Goal: Transaction & Acquisition: Purchase product/service

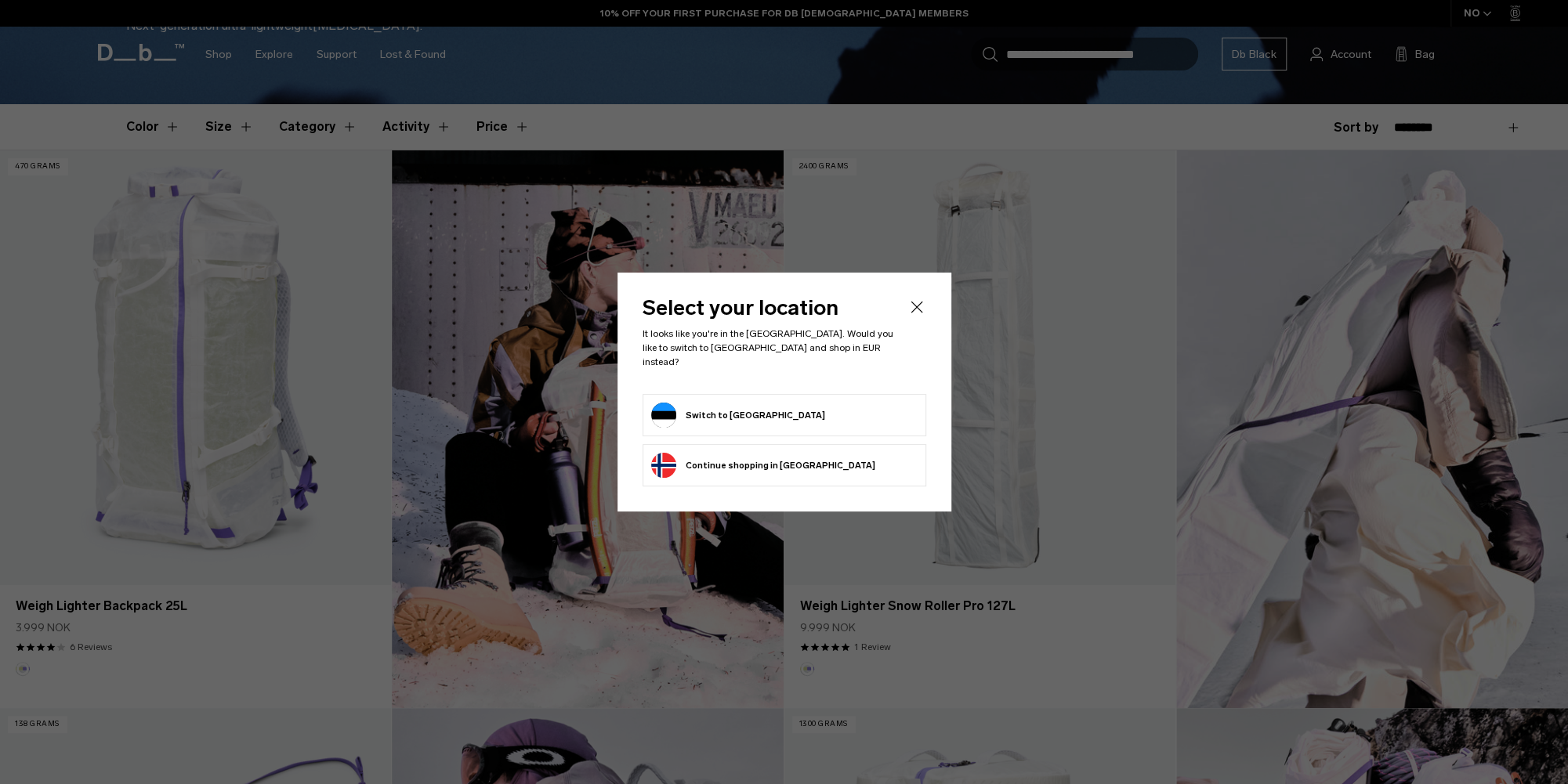
scroll to position [405, 0]
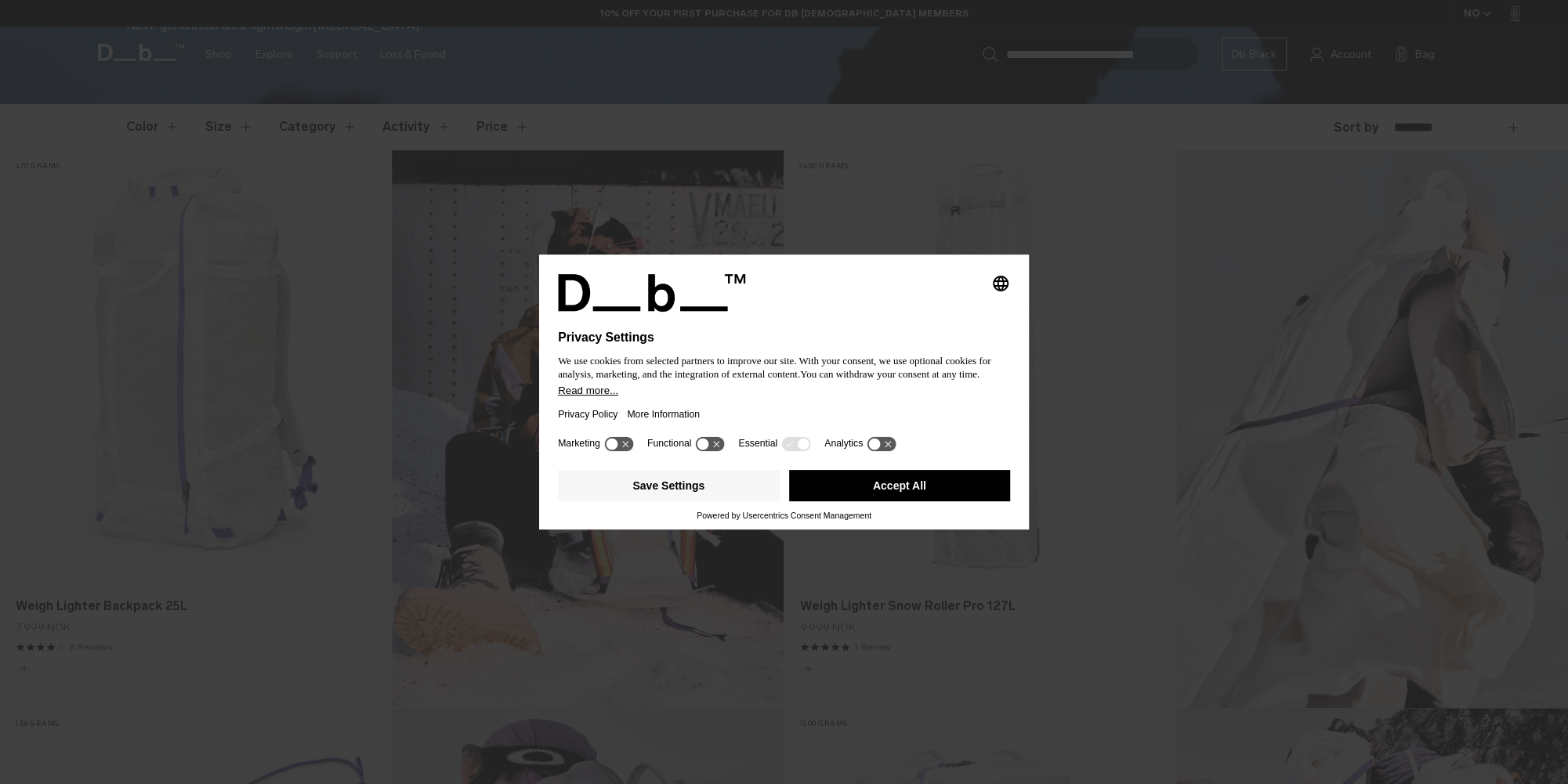
click at [902, 486] on button "Accept All" at bounding box center [899, 486] width 222 height 32
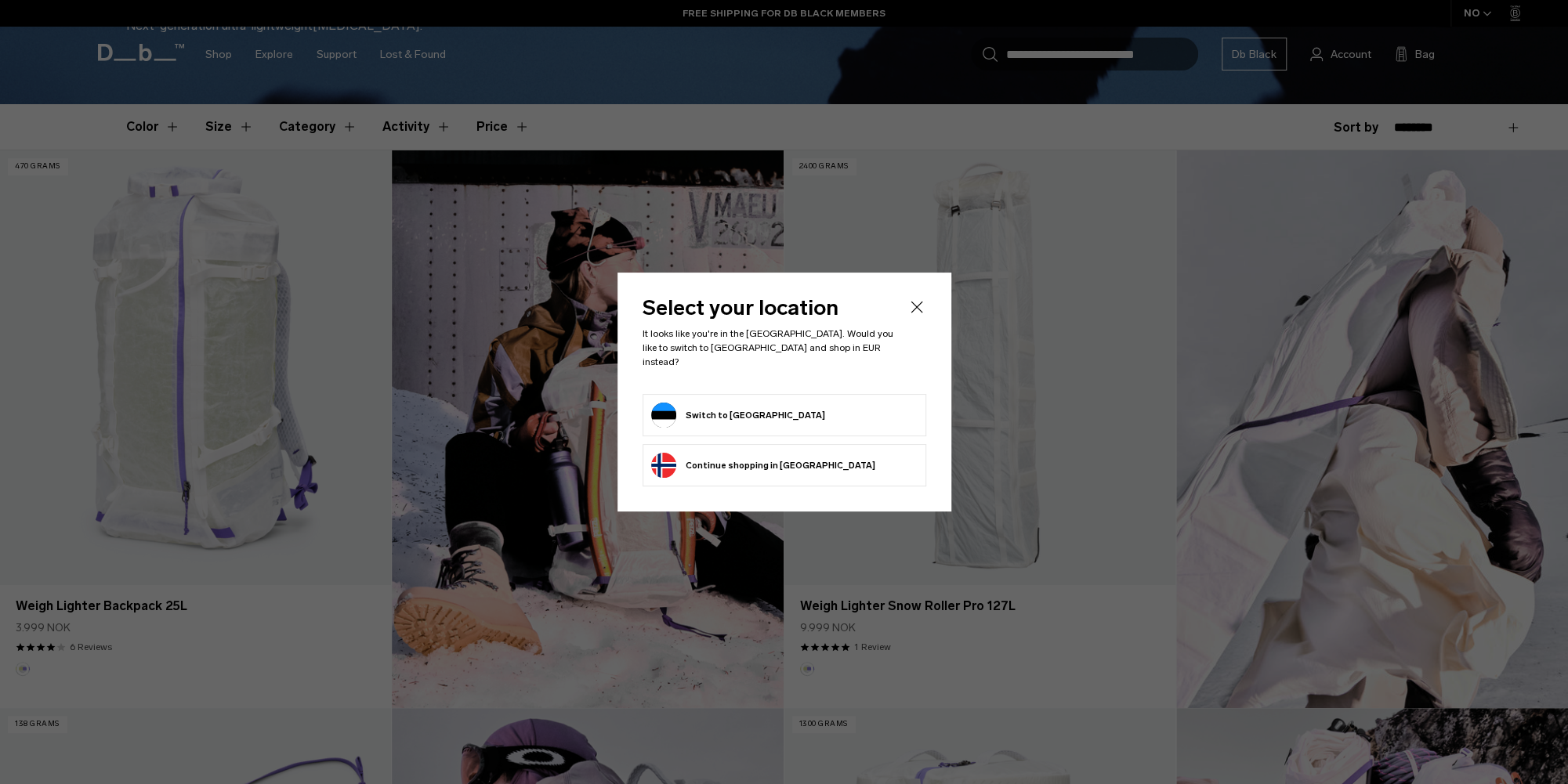
click at [742, 408] on button "Switch to [GEOGRAPHIC_DATA]" at bounding box center [738, 415] width 174 height 25
click at [681, 409] on button "Switch to [GEOGRAPHIC_DATA]" at bounding box center [738, 415] width 174 height 25
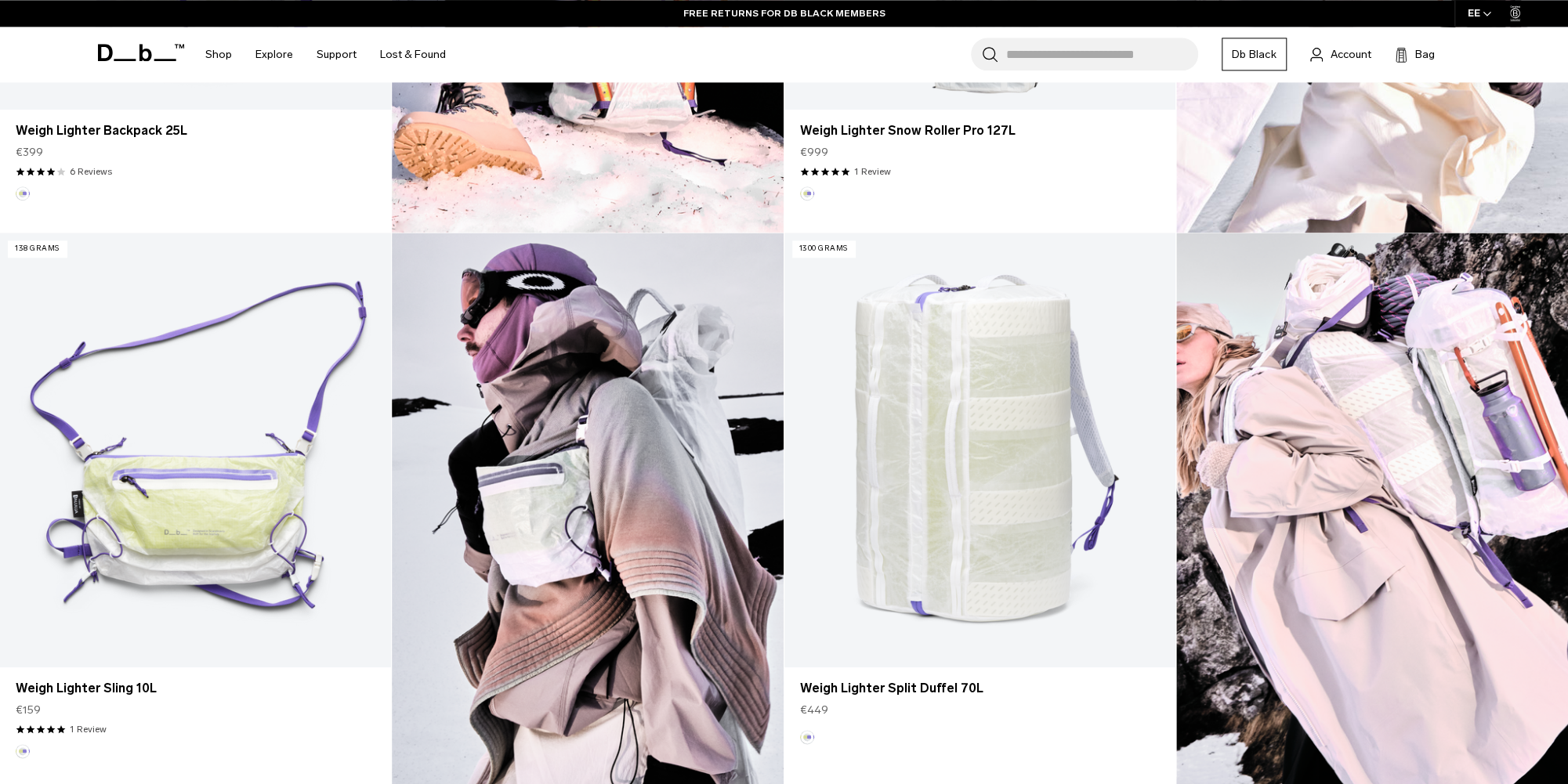
scroll to position [810, 0]
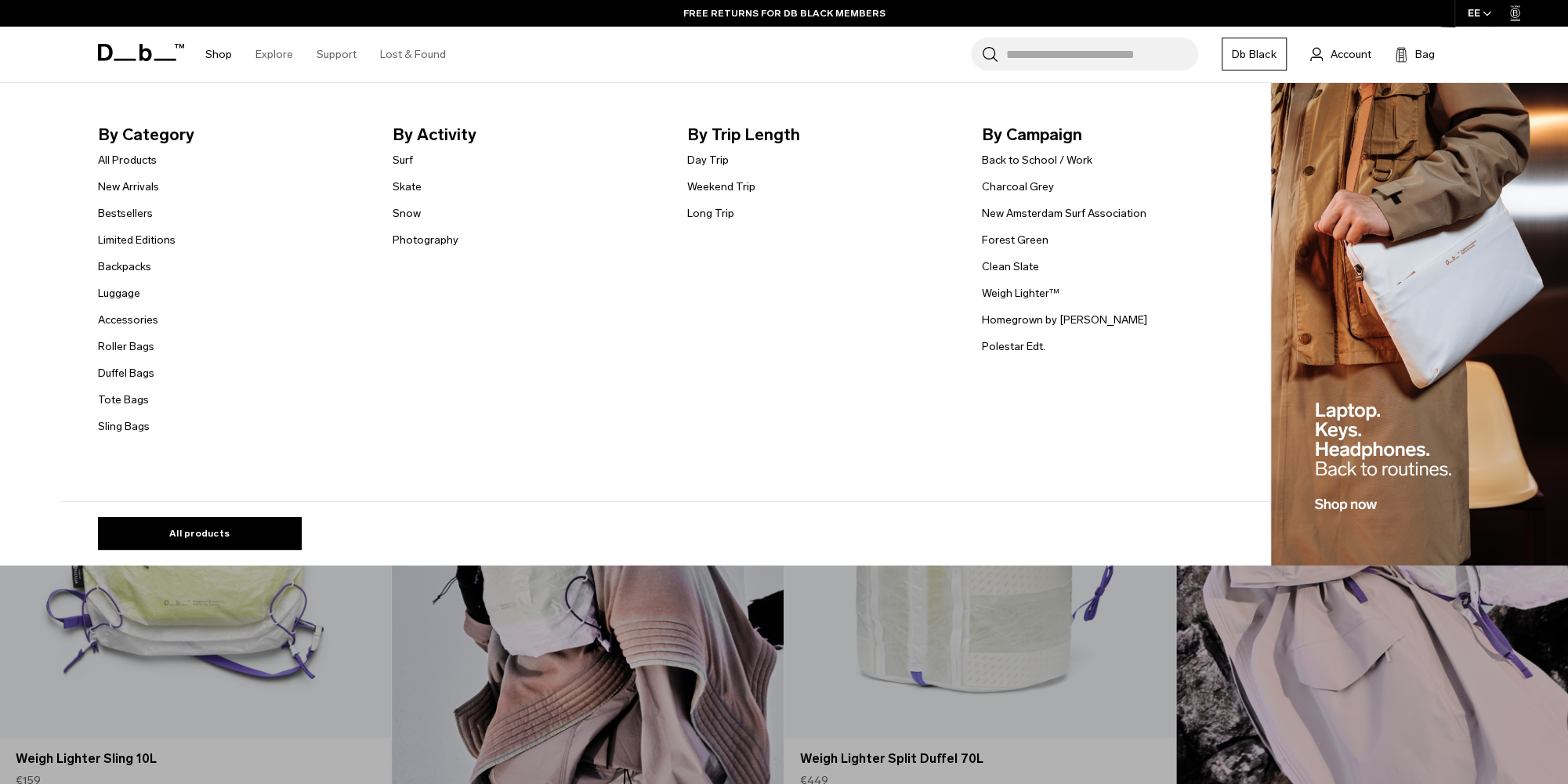
click at [211, 55] on link "Shop" at bounding box center [219, 54] width 27 height 55
click at [141, 163] on link "All Products" at bounding box center [127, 160] width 58 height 17
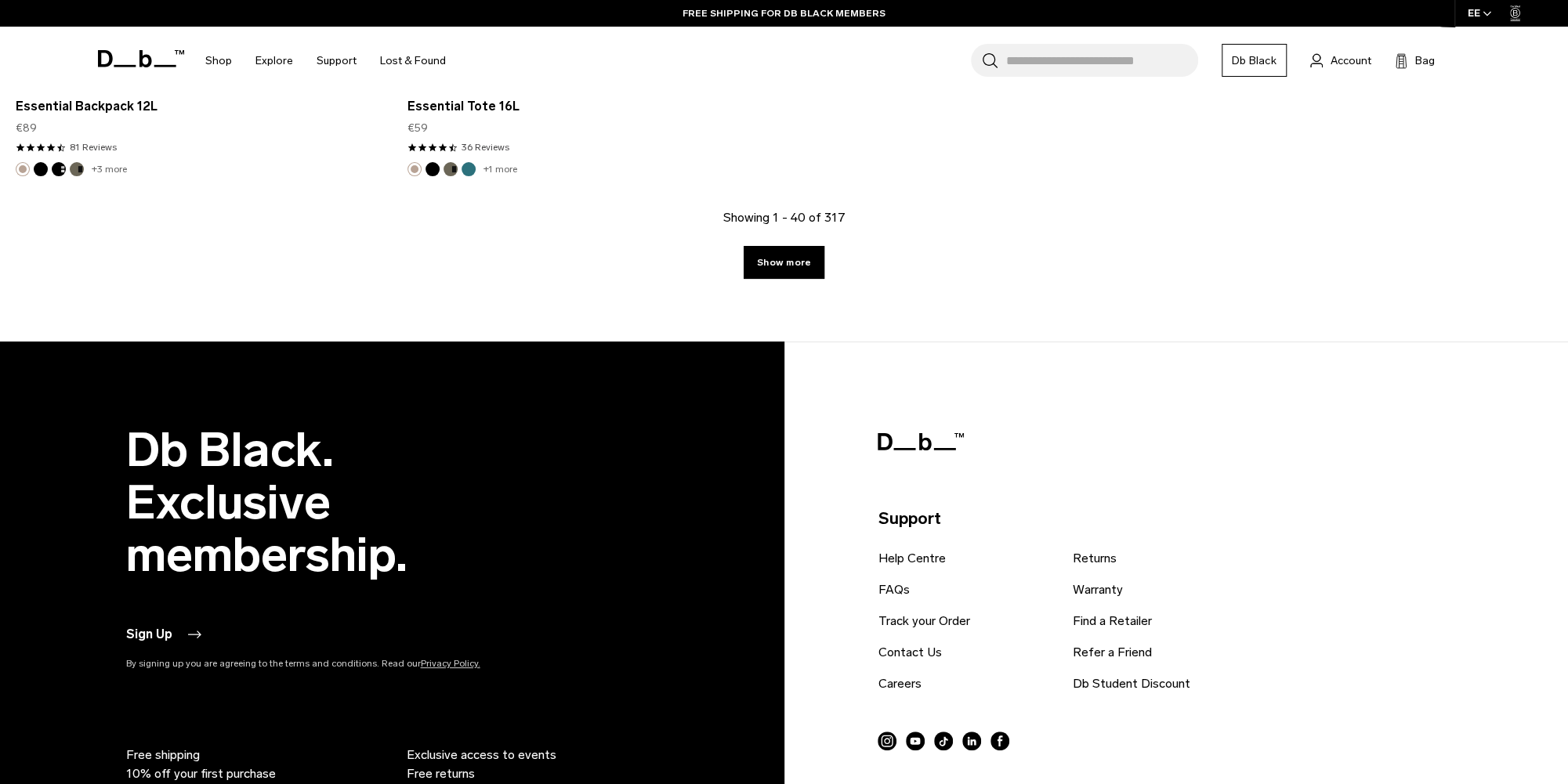
scroll to position [7048, 0]
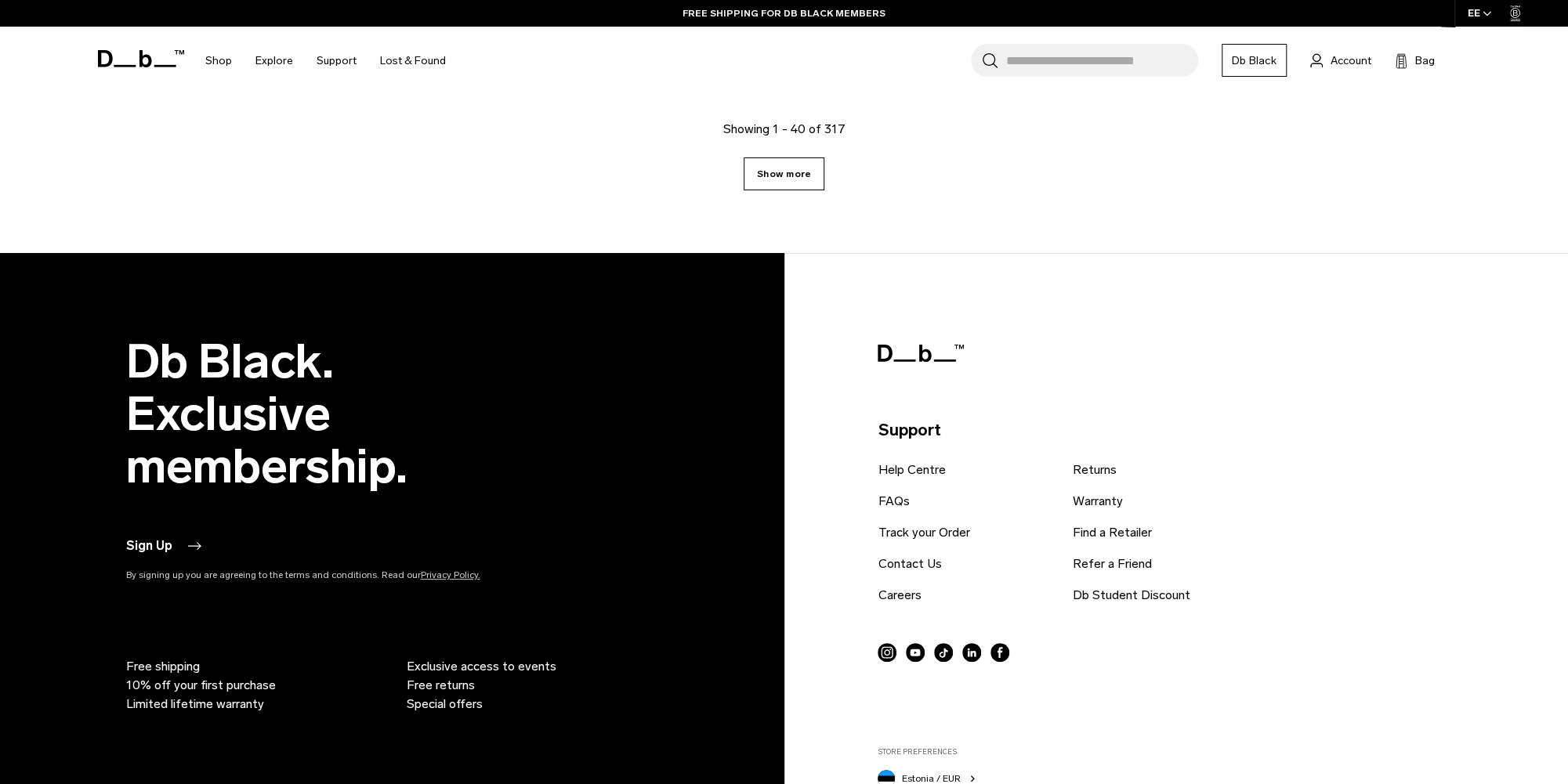
click at [797, 173] on link "Show more" at bounding box center [784, 174] width 81 height 33
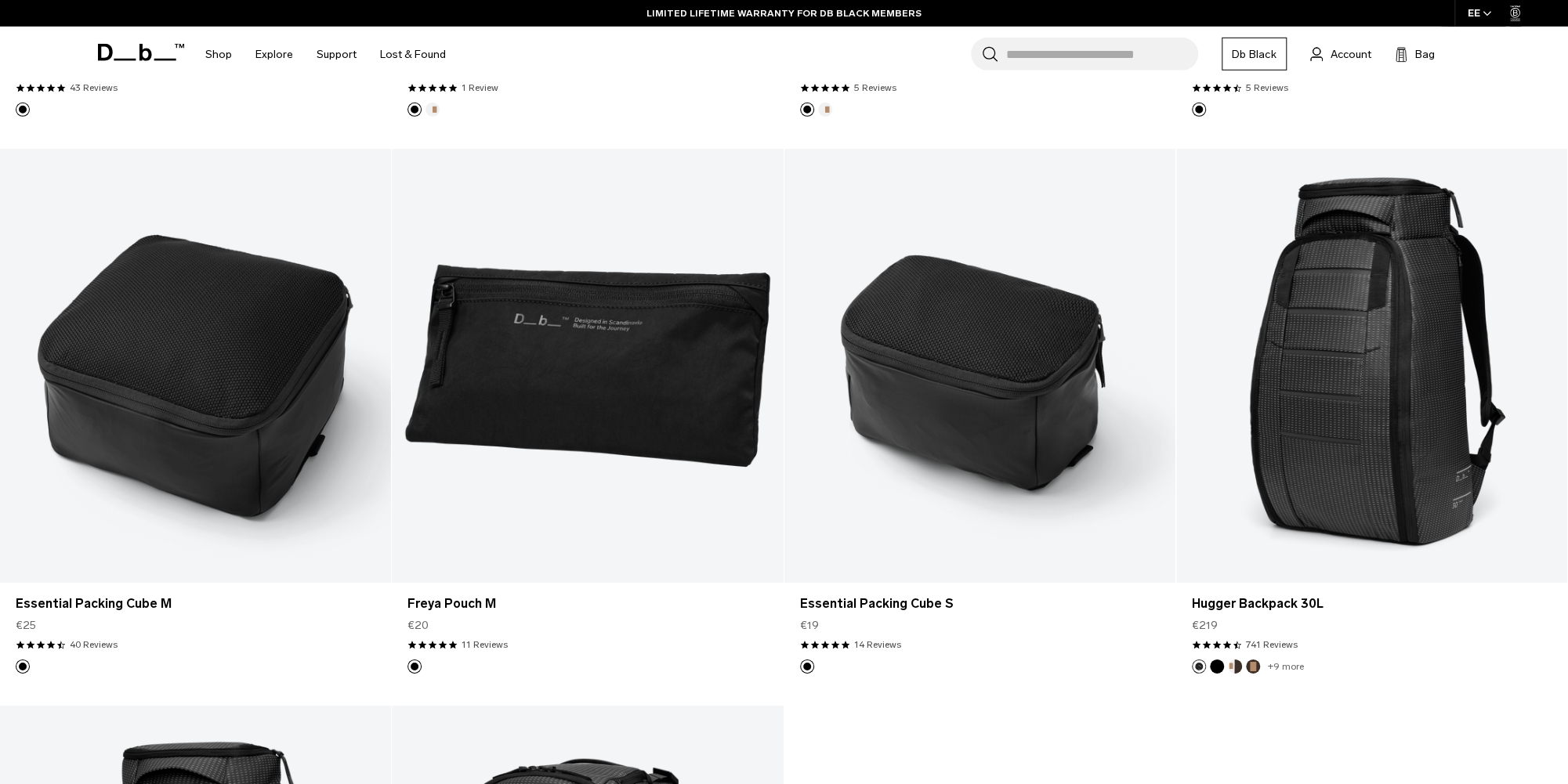
scroll to position [11443, 0]
